Goal: Task Accomplishment & Management: Manage account settings

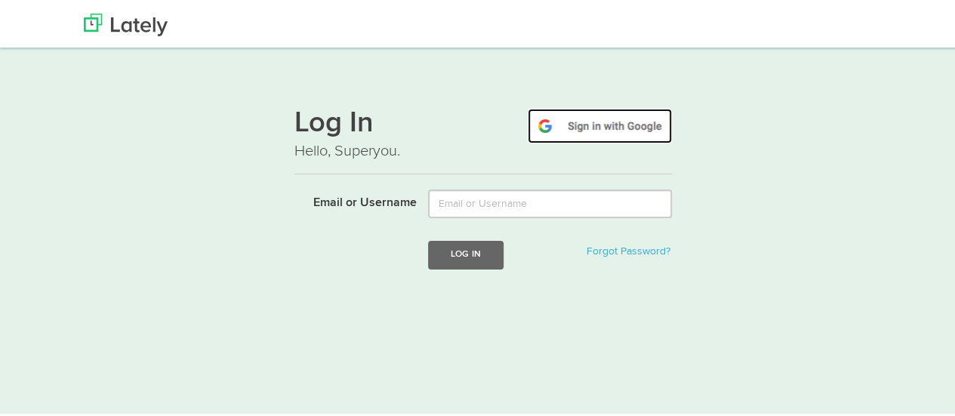
click at [567, 120] on img at bounding box center [599, 123] width 144 height 35
click at [578, 129] on img at bounding box center [599, 123] width 144 height 35
click at [589, 131] on img at bounding box center [599, 123] width 144 height 35
click at [595, 124] on img at bounding box center [599, 123] width 144 height 35
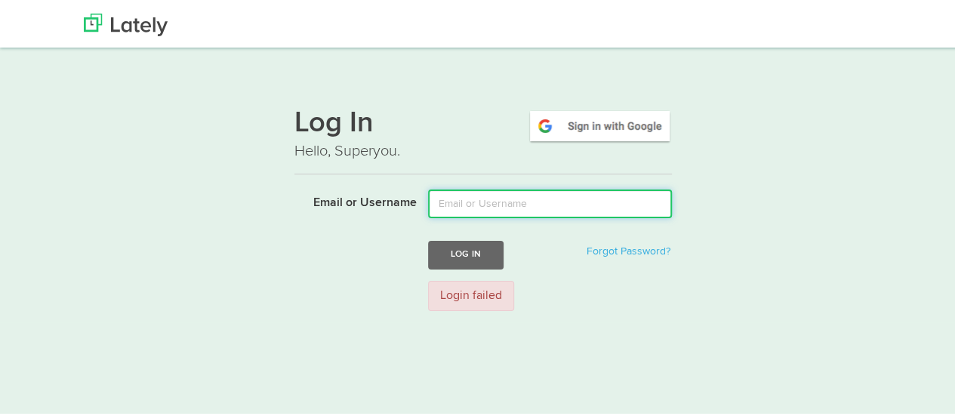
click at [491, 214] on input "Email or Username" at bounding box center [550, 201] width 244 height 29
type input "[EMAIL_ADDRESS][DOMAIN_NAME]"
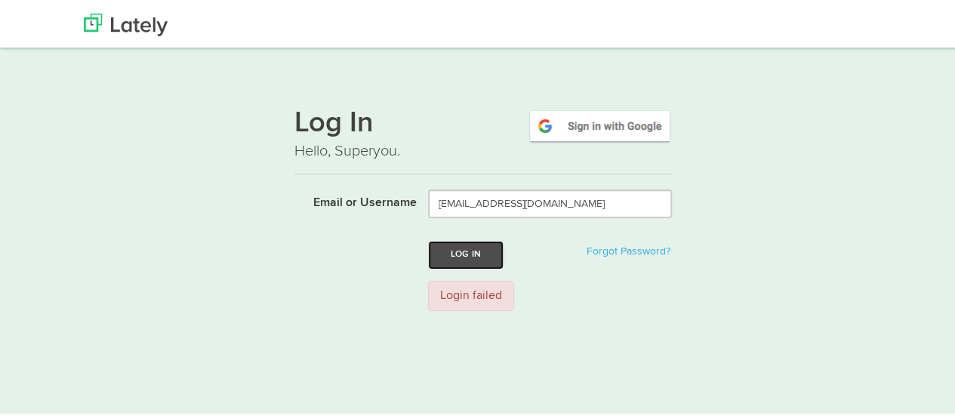
click at [481, 254] on button "Log In" at bounding box center [465, 252] width 75 height 28
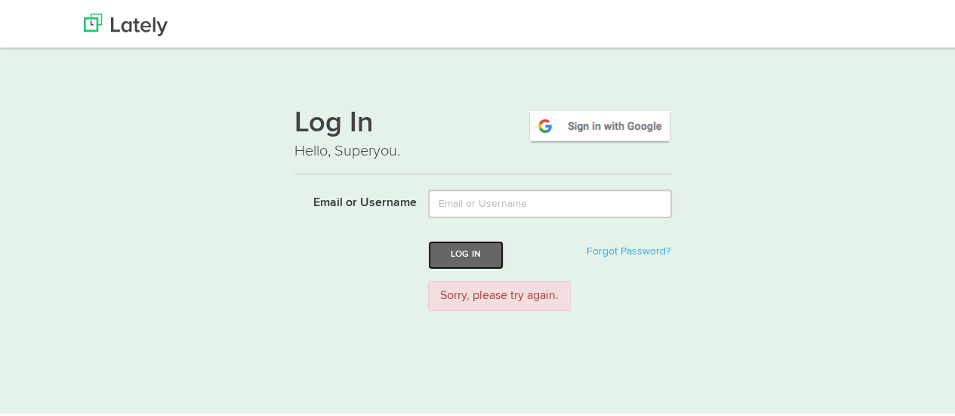
click at [481, 254] on button "Log In" at bounding box center [465, 252] width 75 height 28
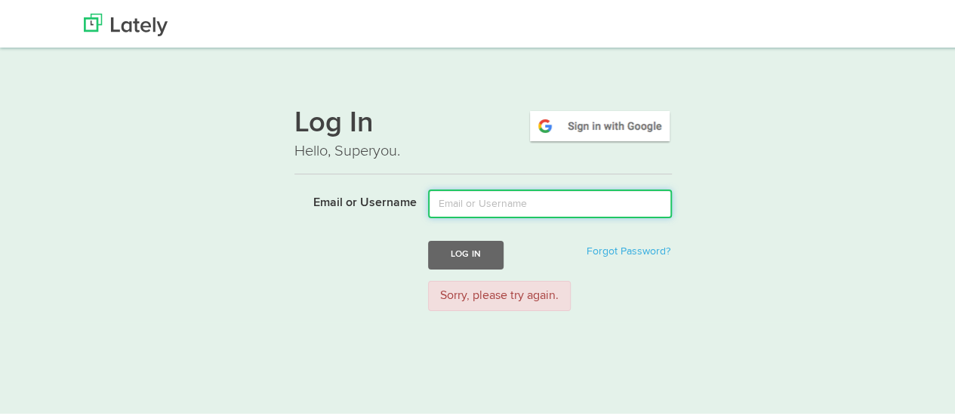
click at [486, 192] on input "Email or Username" at bounding box center [550, 201] width 244 height 29
type input "vaghelarushi94@gmail.com"
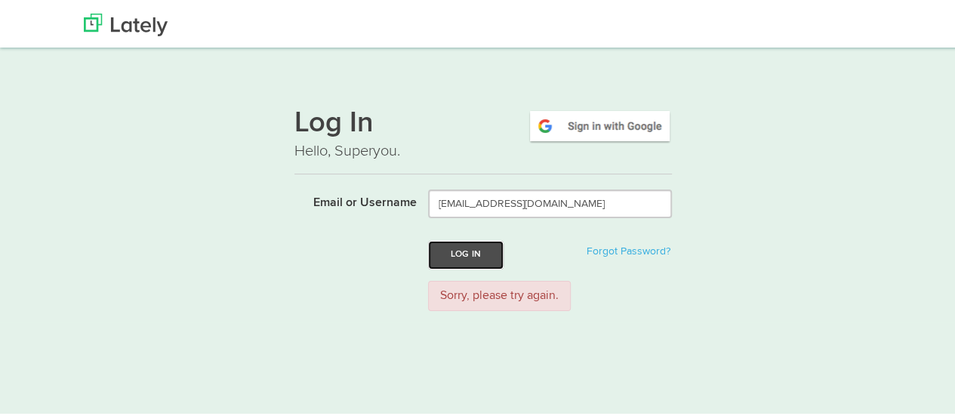
click at [439, 256] on button "Log In" at bounding box center [465, 252] width 75 height 28
